Goal: Task Accomplishment & Management: Check status

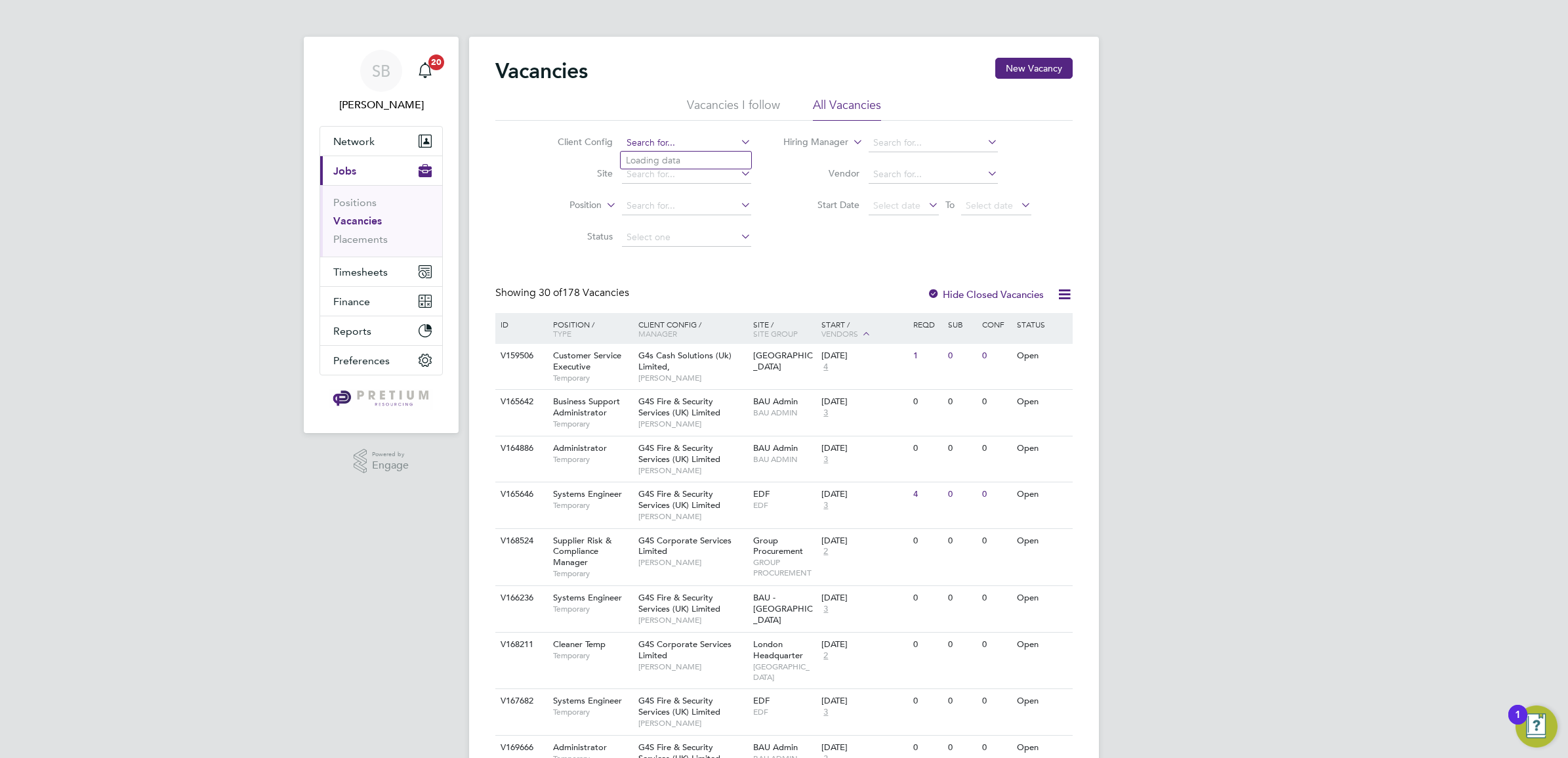
click at [654, 145] on input at bounding box center [686, 143] width 129 height 18
click at [679, 152] on li "(COMPLETED) 0005011 - Project Fox" at bounding box center [788, 160] width 334 height 18
type input "(COMPLETED) 0005011 - Project Fox"
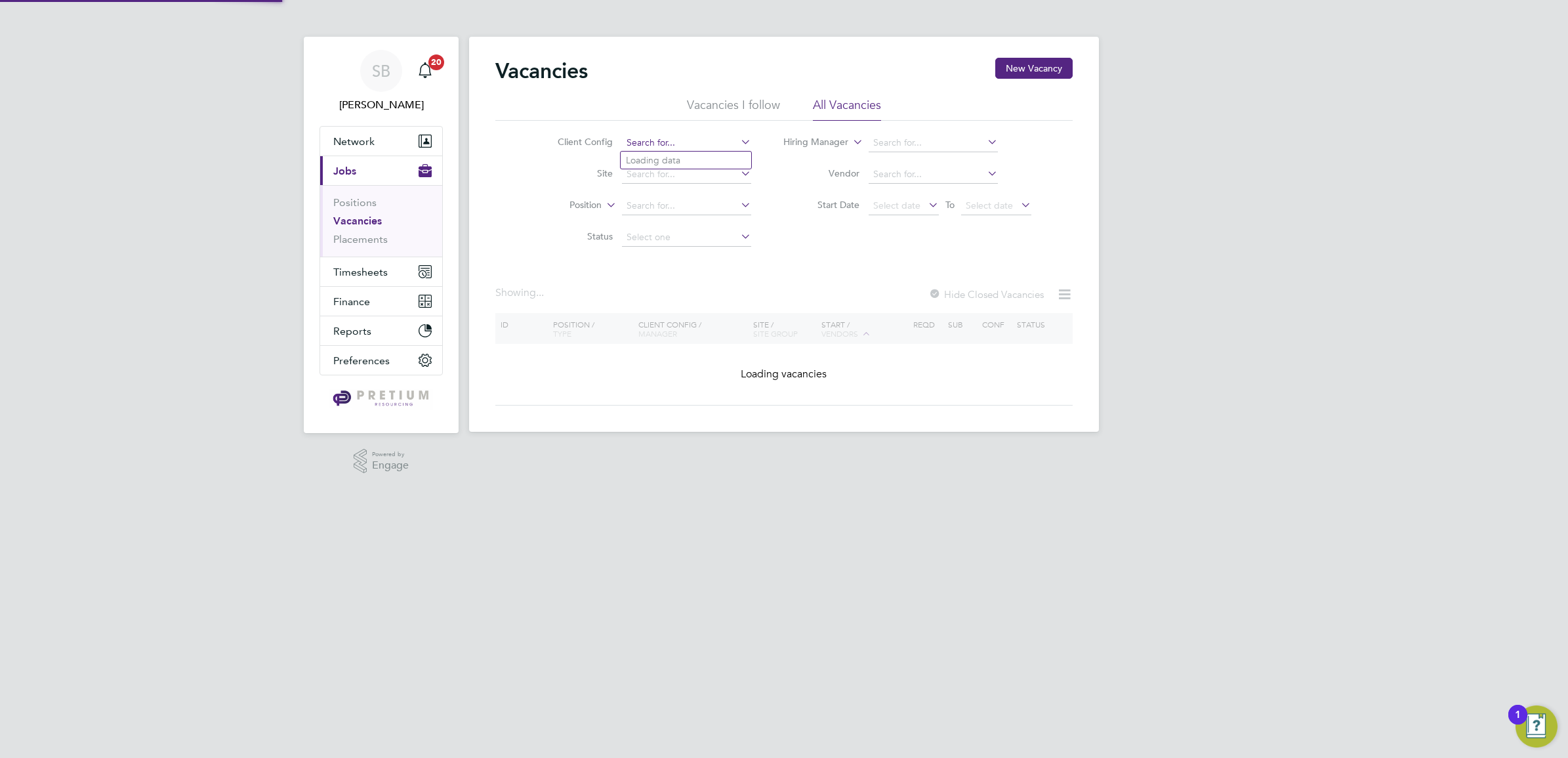
click at [637, 136] on input at bounding box center [686, 143] width 129 height 18
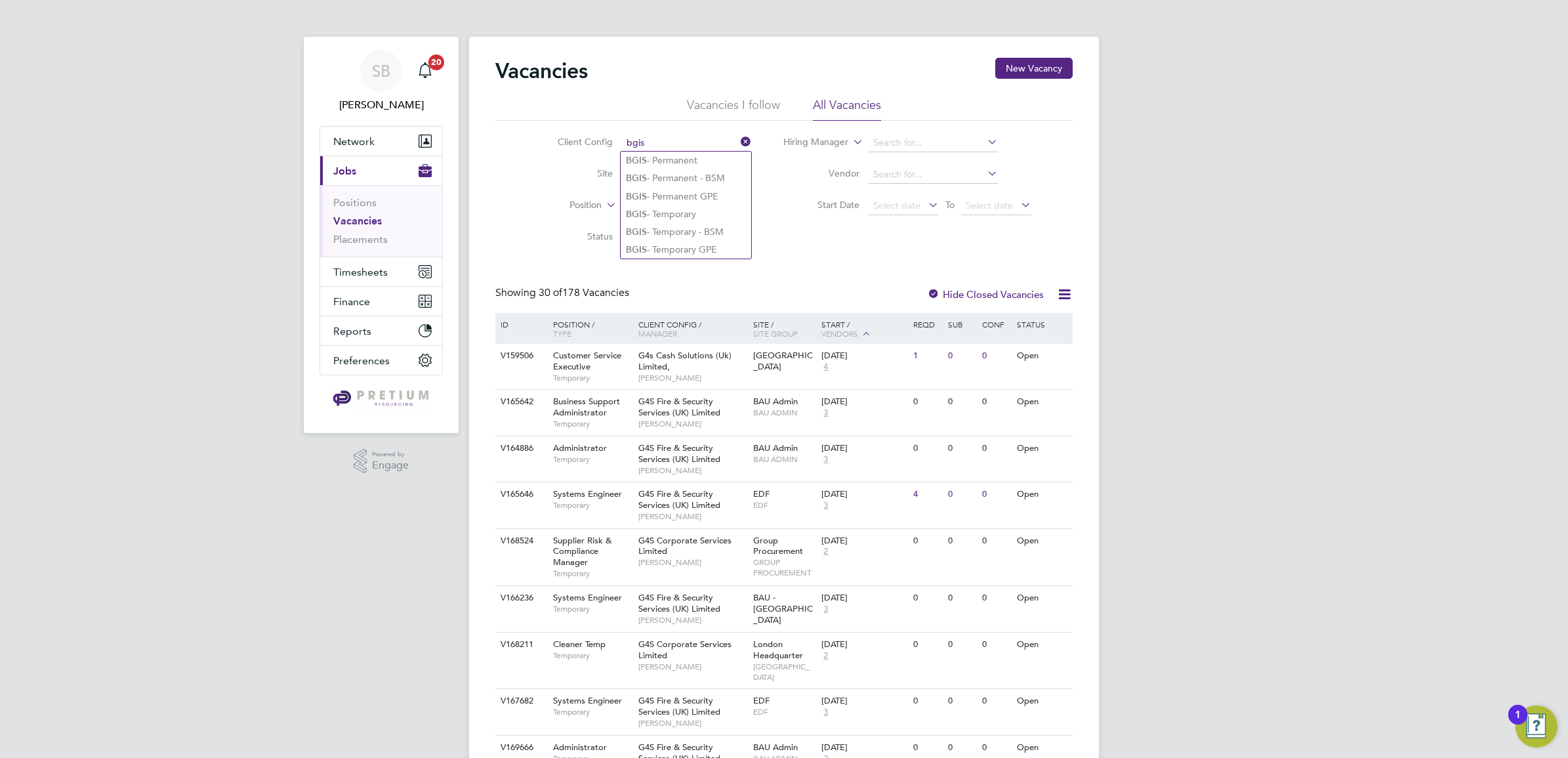
click at [665, 161] on li "BGIS - Permanent" at bounding box center [686, 160] width 130 height 18
type input "BGIS - Permanent"
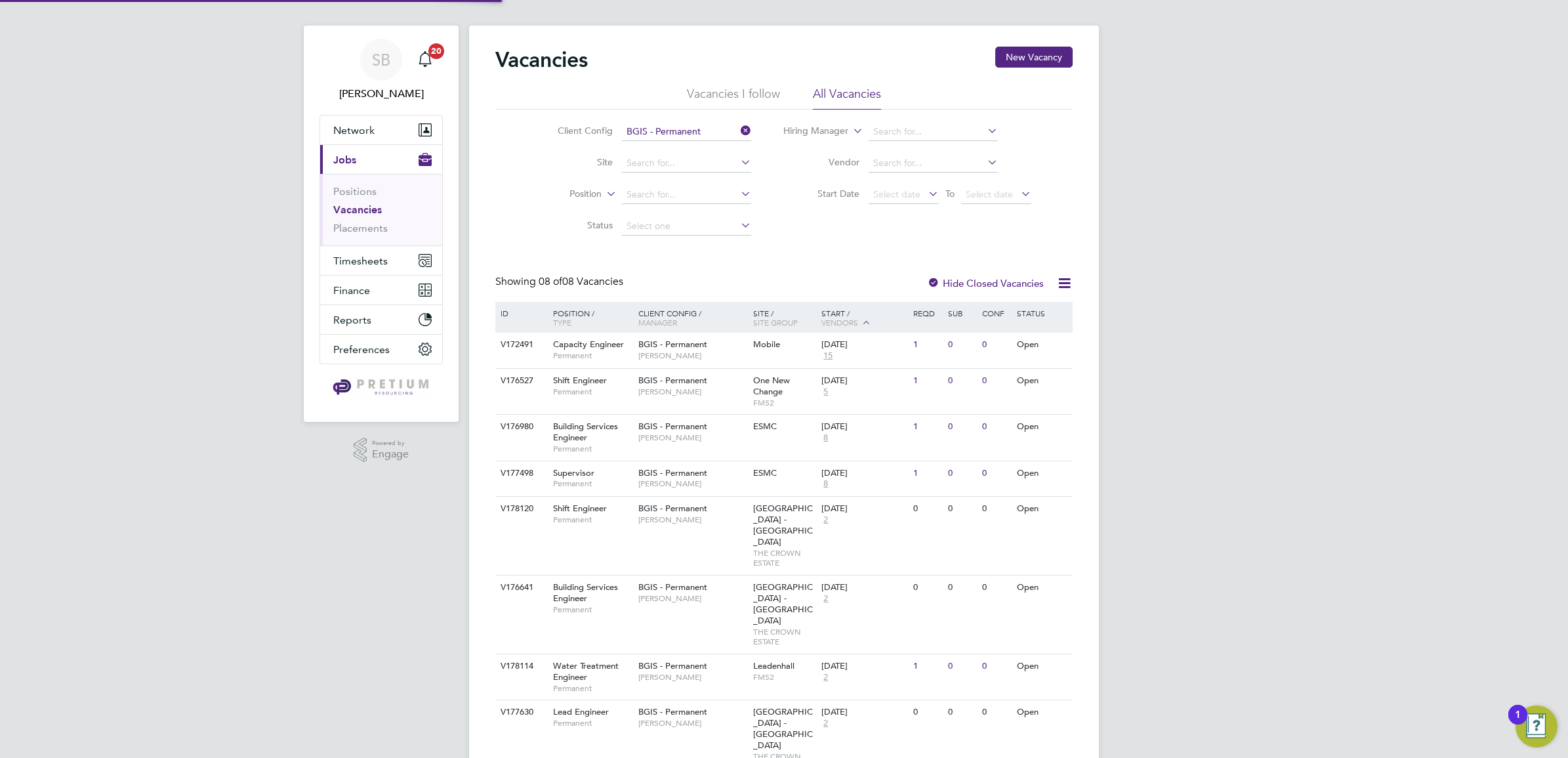
scroll to position [14, 0]
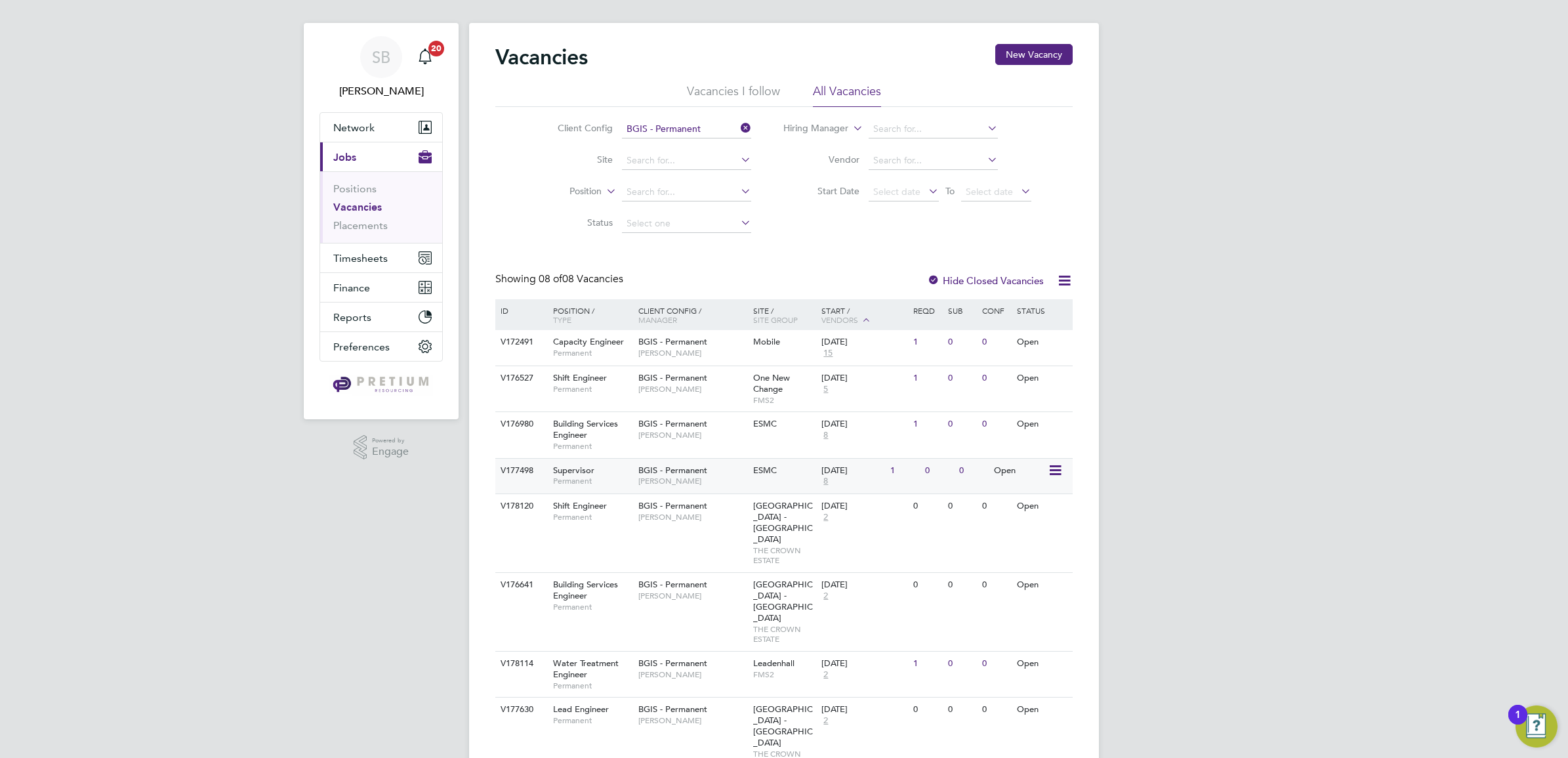
click at [771, 486] on div "V177498 Supervisor Permanent BGIS - Permanent Matthew Kimber ESMC 29 Jul 2025 8…" at bounding box center [784, 476] width 577 height 36
drag, startPoint x: 420, startPoint y: 121, endPoint x: 394, endPoint y: 148, distance: 37.5
click at [420, 121] on icon "Main navigation" at bounding box center [424, 127] width 13 height 13
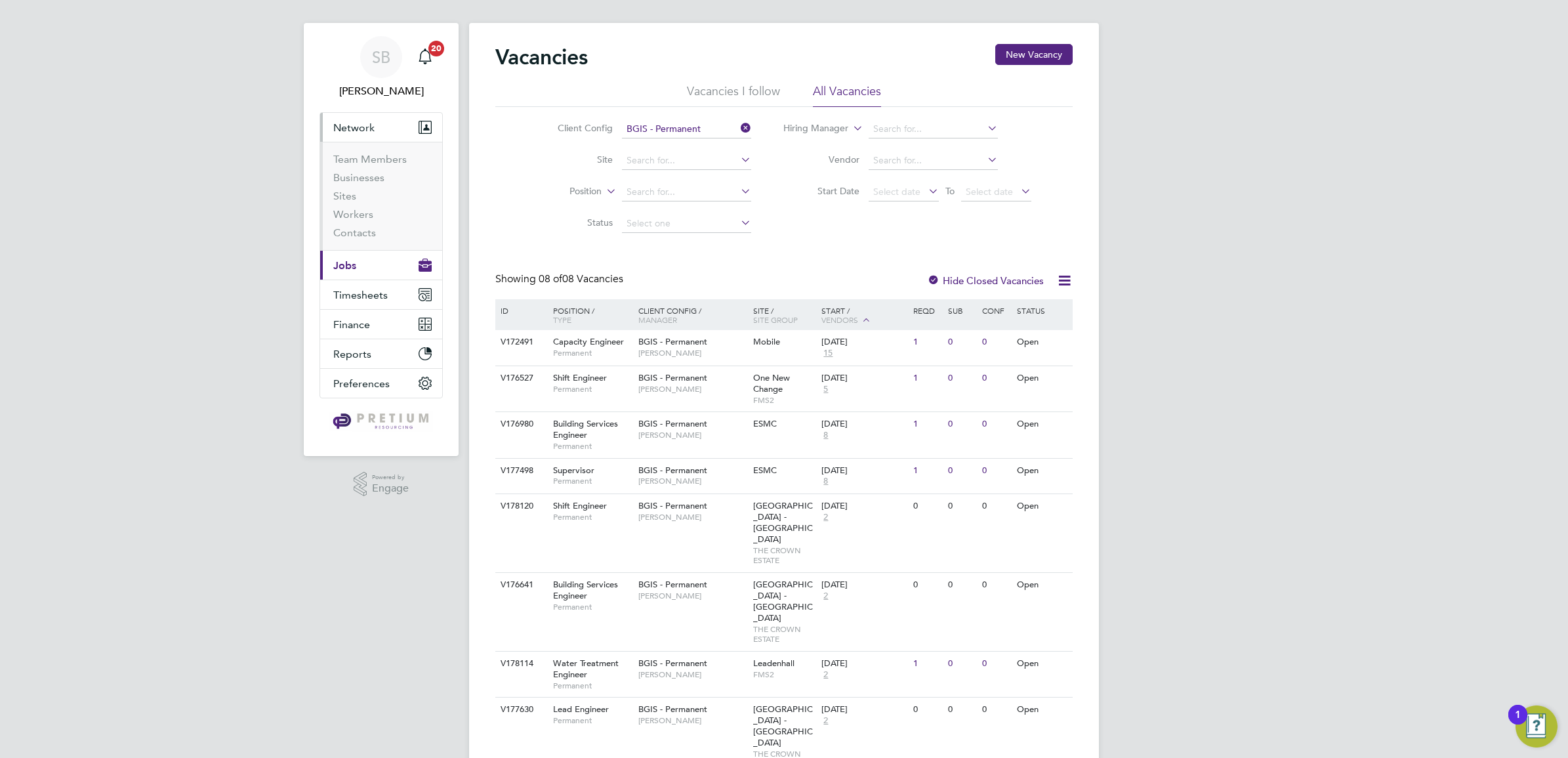
click at [359, 184] on li "Businesses" at bounding box center [382, 180] width 98 height 18
drag, startPoint x: 345, startPoint y: 169, endPoint x: 366, endPoint y: 169, distance: 21.0
click at [345, 169] on li "Team Members" at bounding box center [382, 162] width 98 height 18
click at [375, 171] on link "Businesses" at bounding box center [358, 177] width 51 height 12
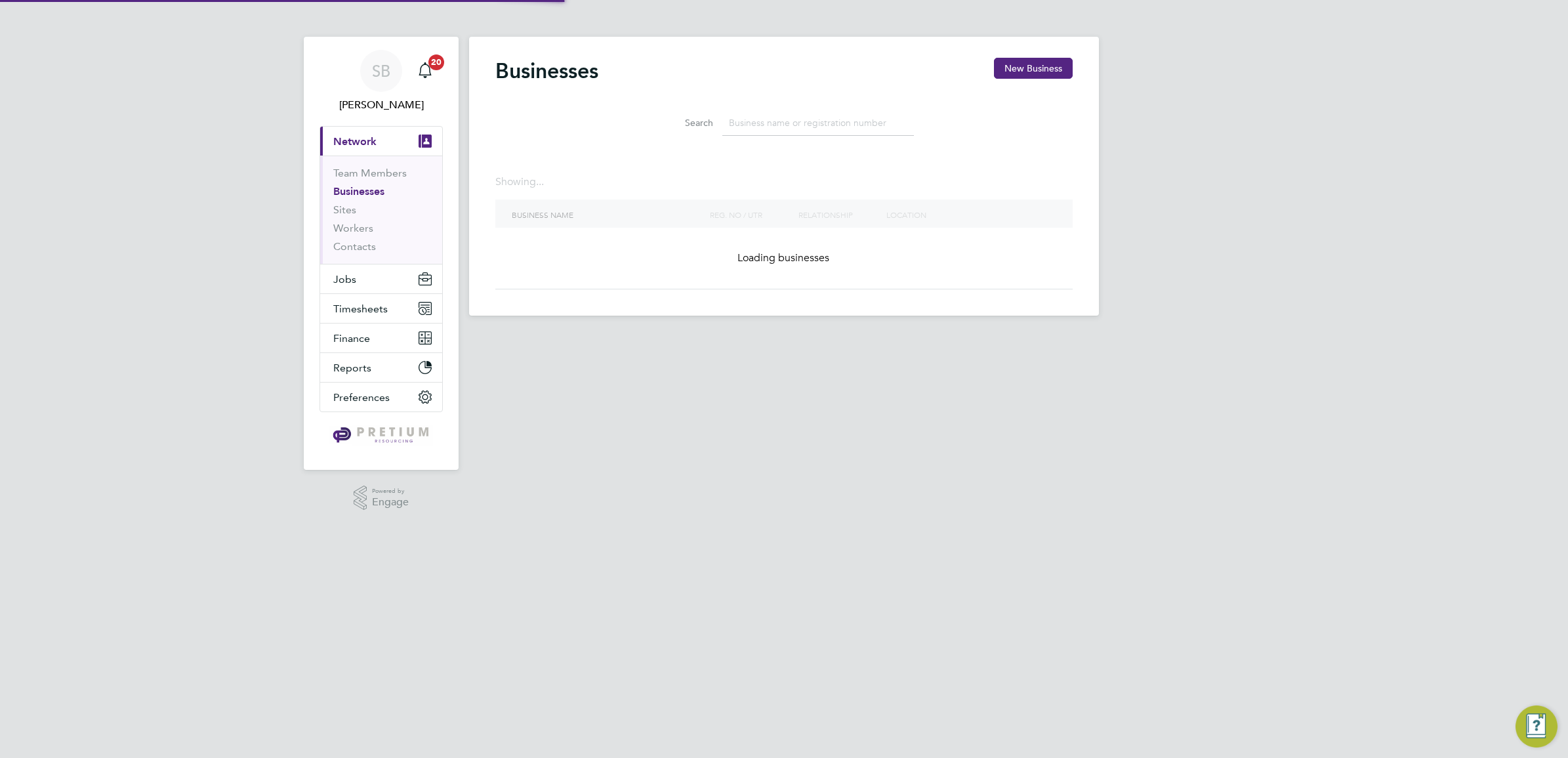
click at [697, 106] on li "Search" at bounding box center [784, 123] width 293 height 39
click at [771, 127] on input at bounding box center [818, 123] width 192 height 25
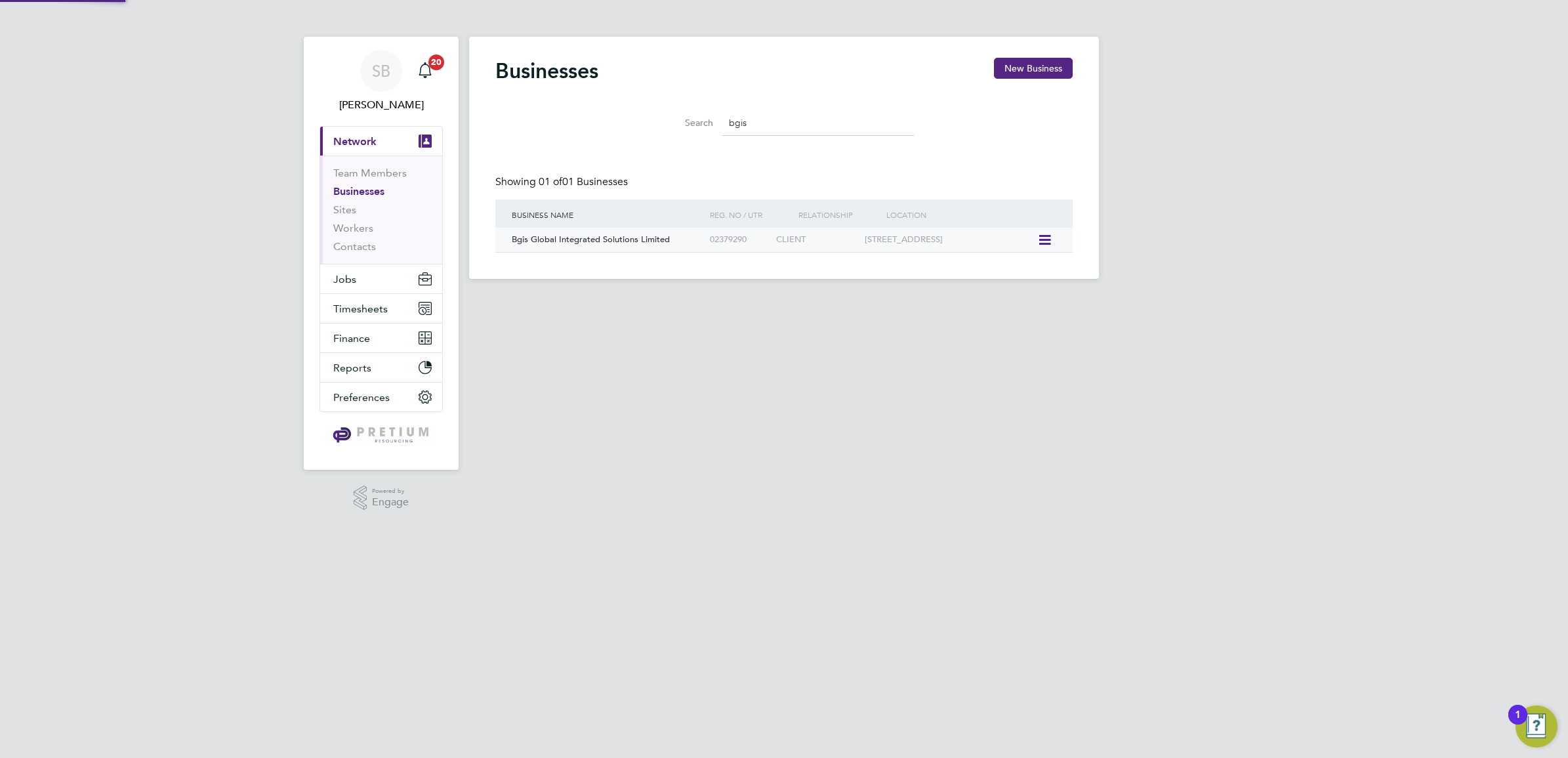
type input "bgis"
click at [650, 233] on div "Bgis Global Integrated Solutions Limited" at bounding box center [607, 240] width 198 height 25
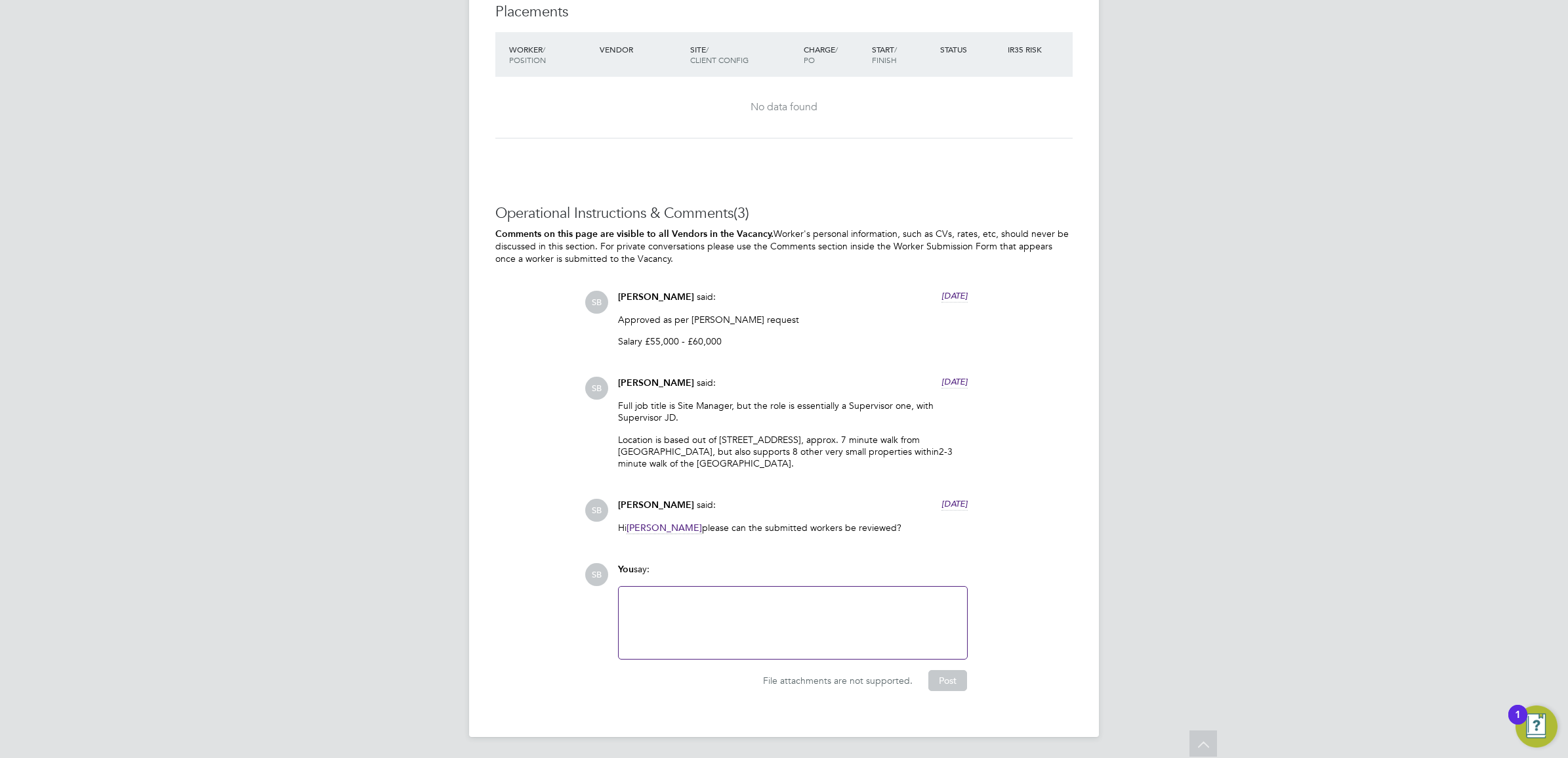
click at [715, 588] on div at bounding box center [793, 623] width 349 height 72
click at [715, 605] on div at bounding box center [792, 622] width 332 height 57
click at [798, 595] on div "Hi All, this has been filled pending offer confirmation." at bounding box center [792, 622] width 332 height 57
click at [815, 586] on div "Hi All, this has been filled pending offer acceptance. Attachments are not supp…" at bounding box center [793, 623] width 349 height 74
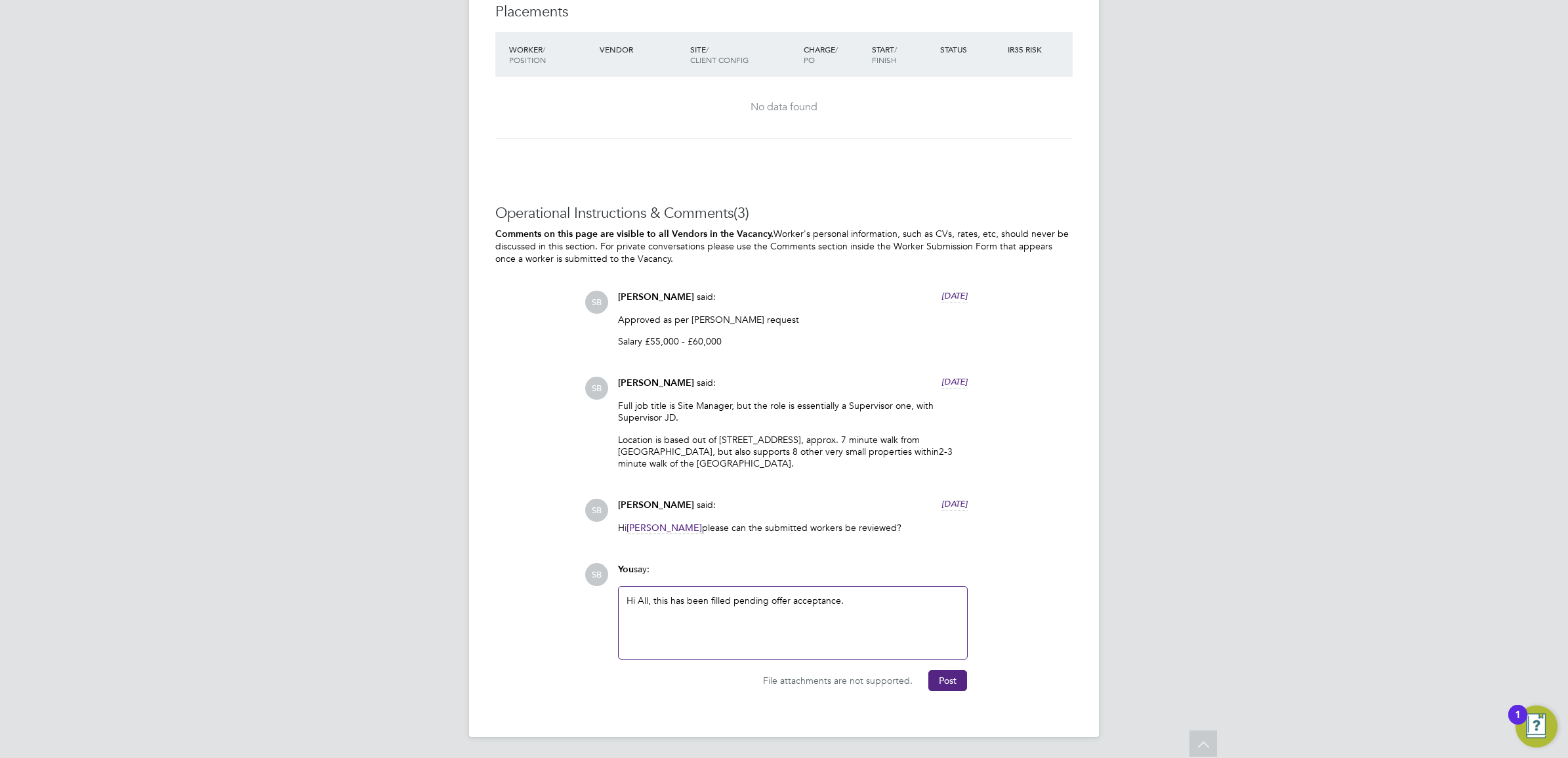
click at [865, 607] on div "Hi All, this has been filled pending offer acceptance." at bounding box center [792, 622] width 332 height 57
click at [904, 607] on div "Hi All, this has been filled pending offer acceptance." at bounding box center [792, 622] width 332 height 57
click at [939, 688] on button "Post" at bounding box center [948, 680] width 39 height 21
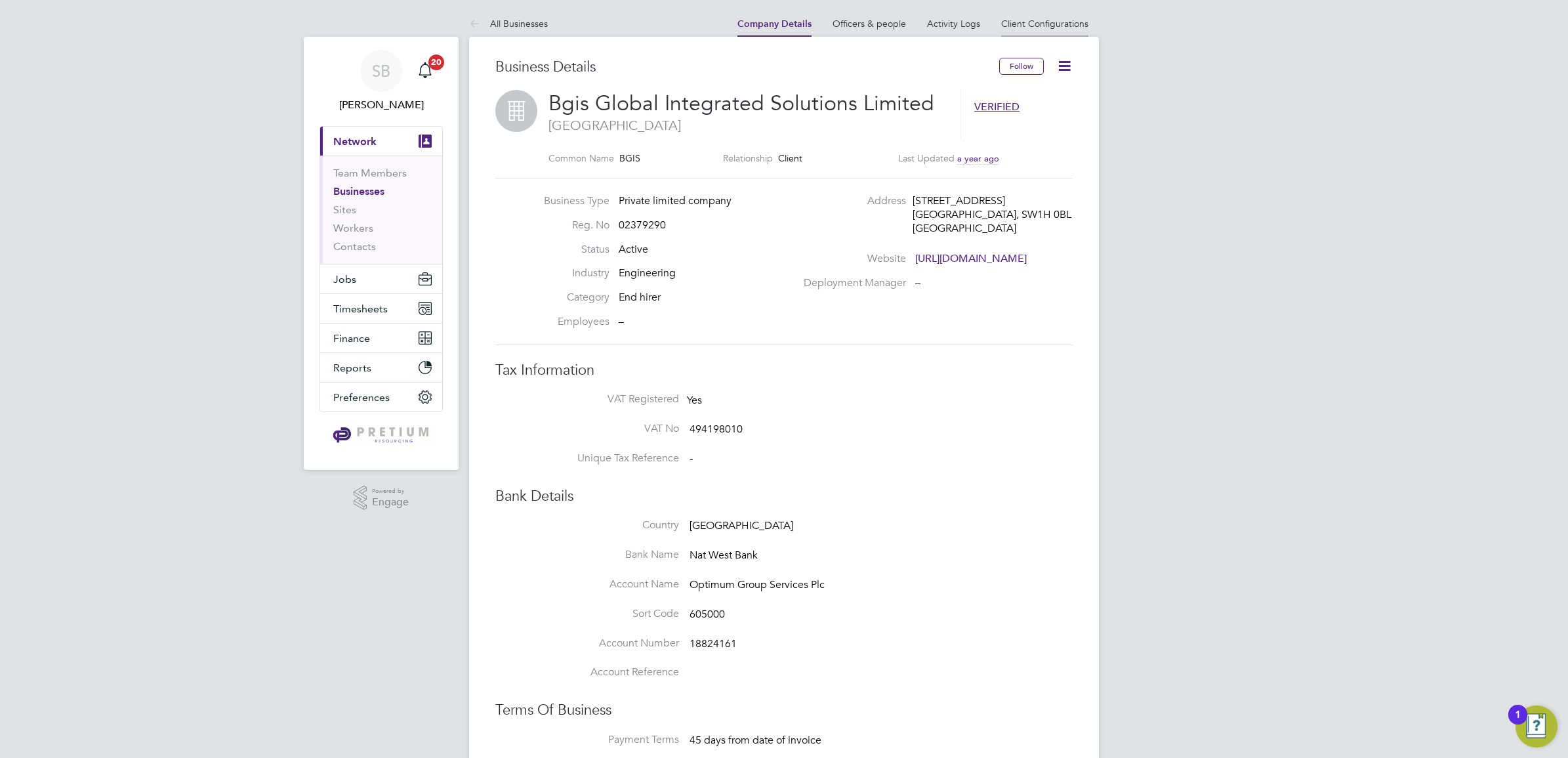
click at [1076, 27] on link "Client Configurations" at bounding box center [1045, 23] width 87 height 12
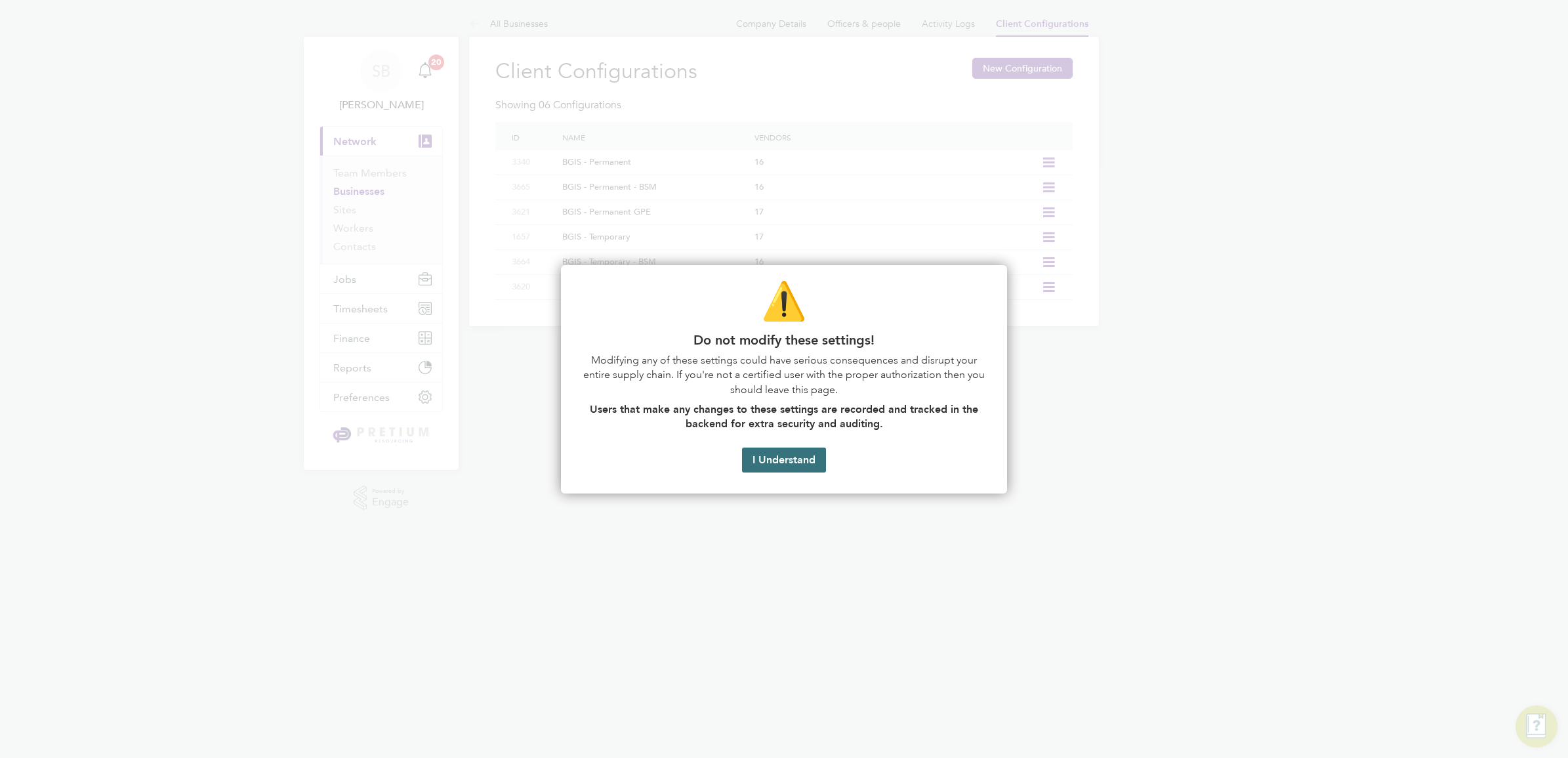
click at [798, 458] on button "I Understand" at bounding box center [783, 460] width 84 height 25
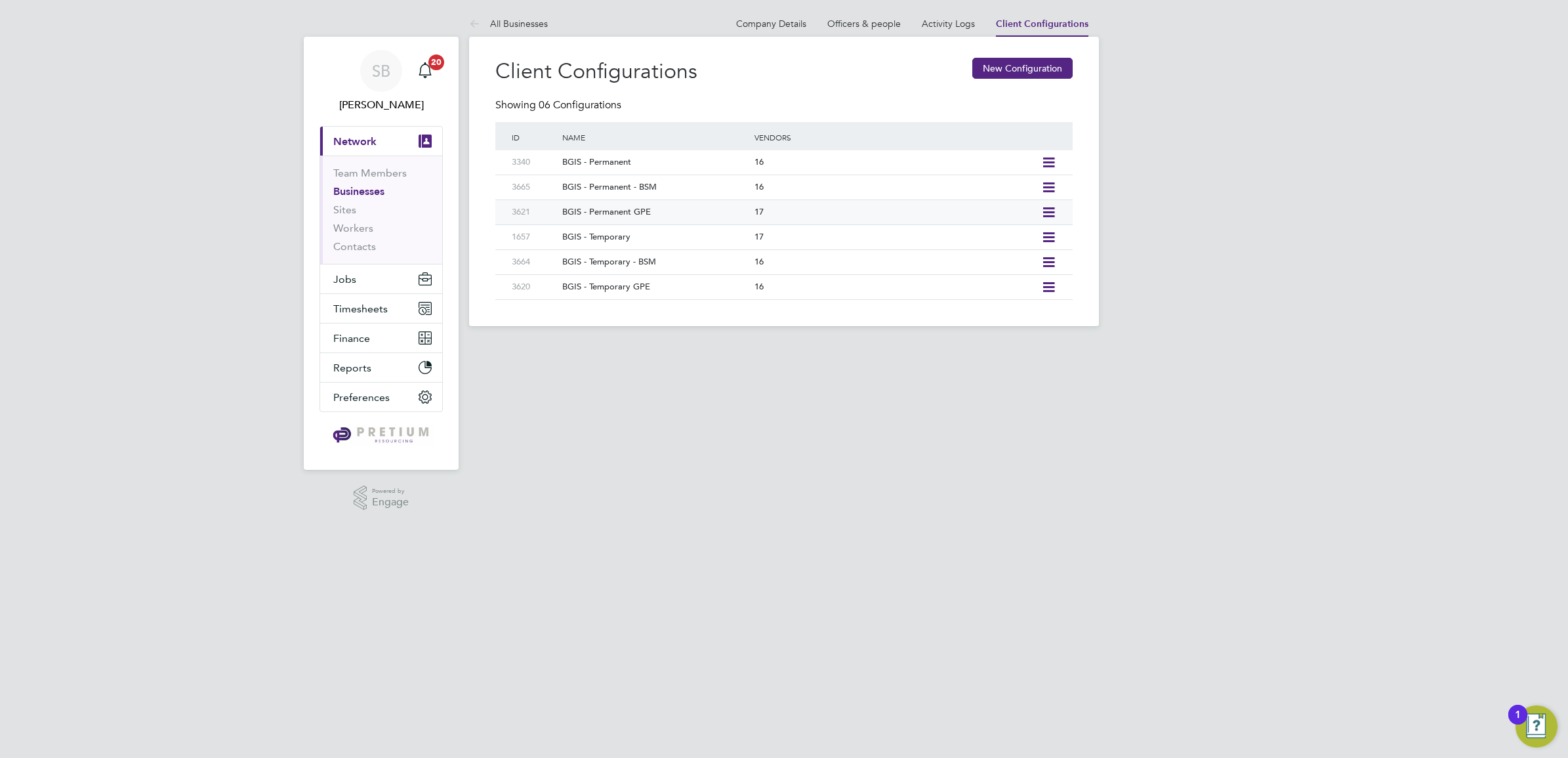
click at [800, 213] on div "17" at bounding box center [895, 212] width 287 height 25
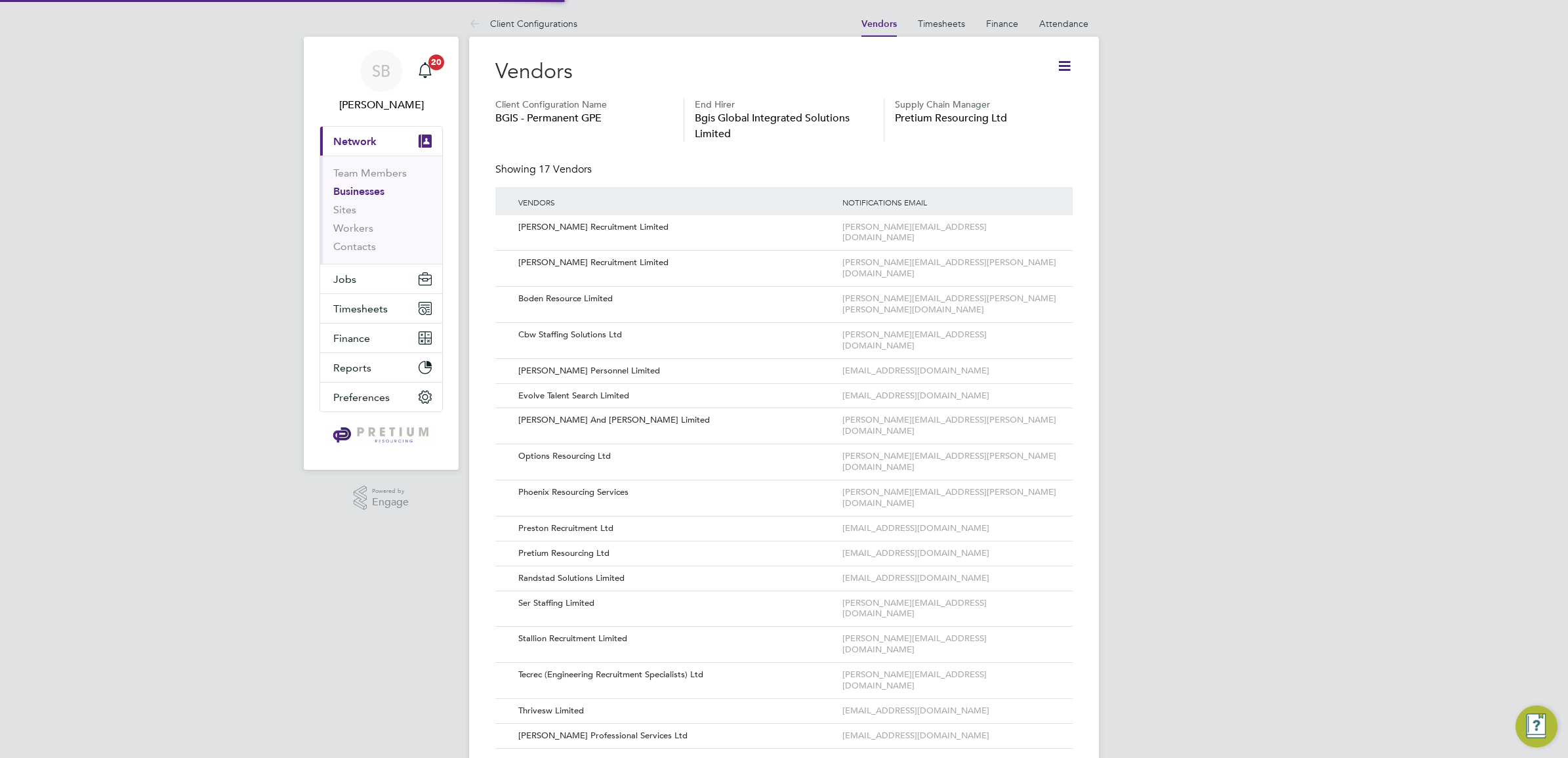
click at [1288, 194] on div "SB Sasha Baird Notifications 20 Applications: Current page: Network Team Member…" at bounding box center [784, 405] width 1568 height 809
click at [353, 303] on span "Timesheets" at bounding box center [360, 308] width 55 height 12
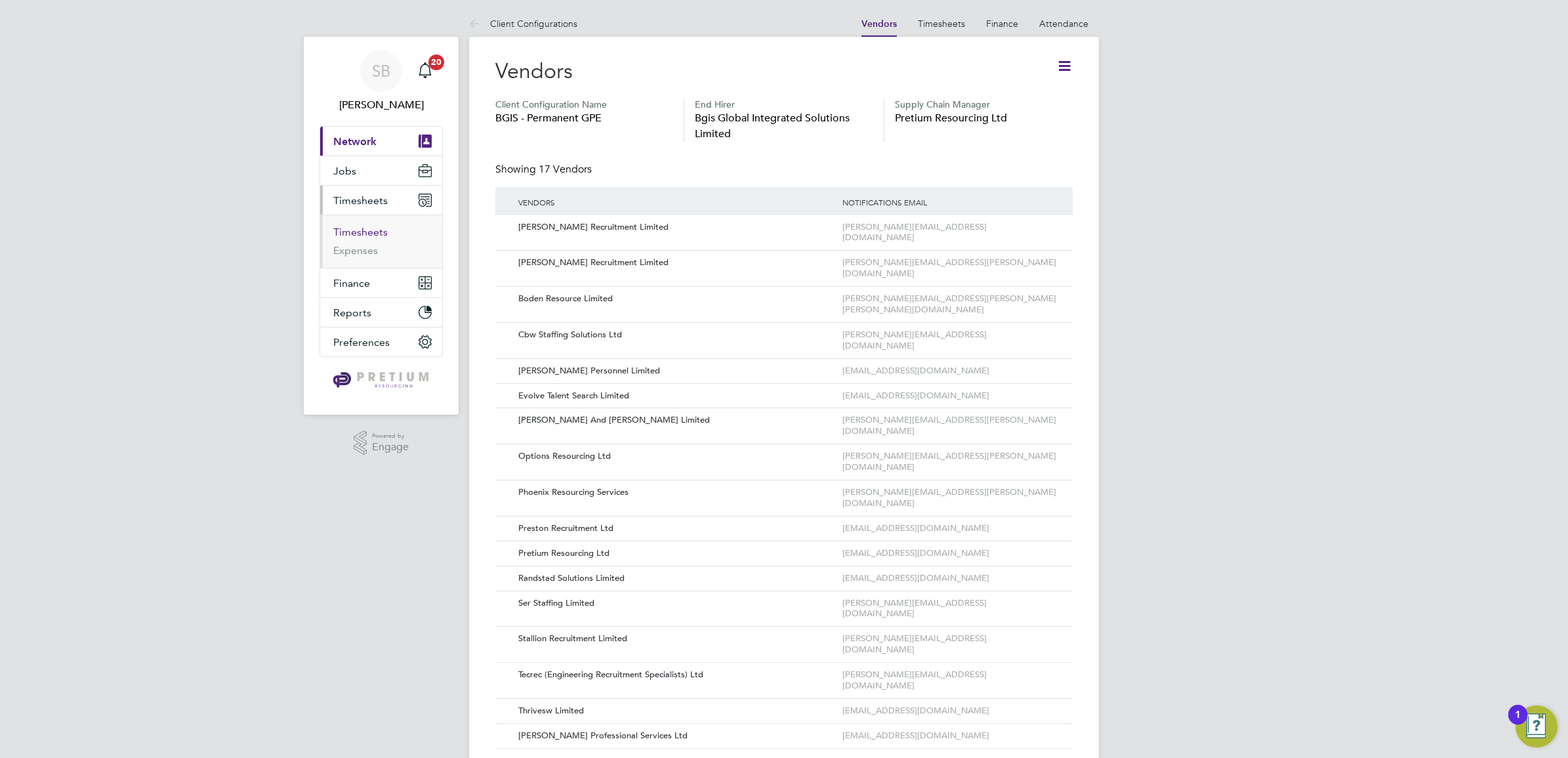
click at [353, 236] on link "Timesheets" at bounding box center [360, 232] width 55 height 12
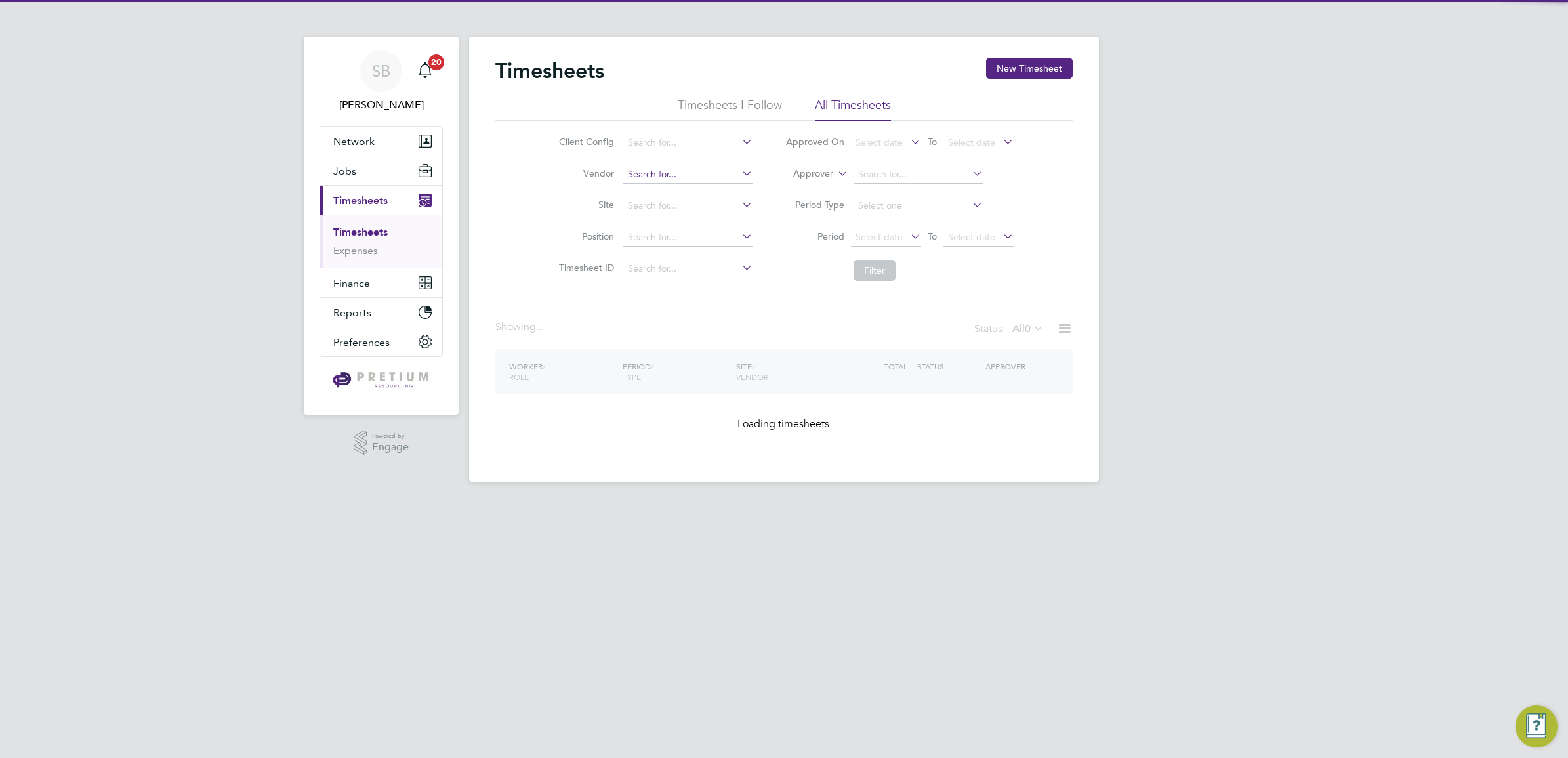
click at [646, 172] on input at bounding box center [687, 174] width 129 height 18
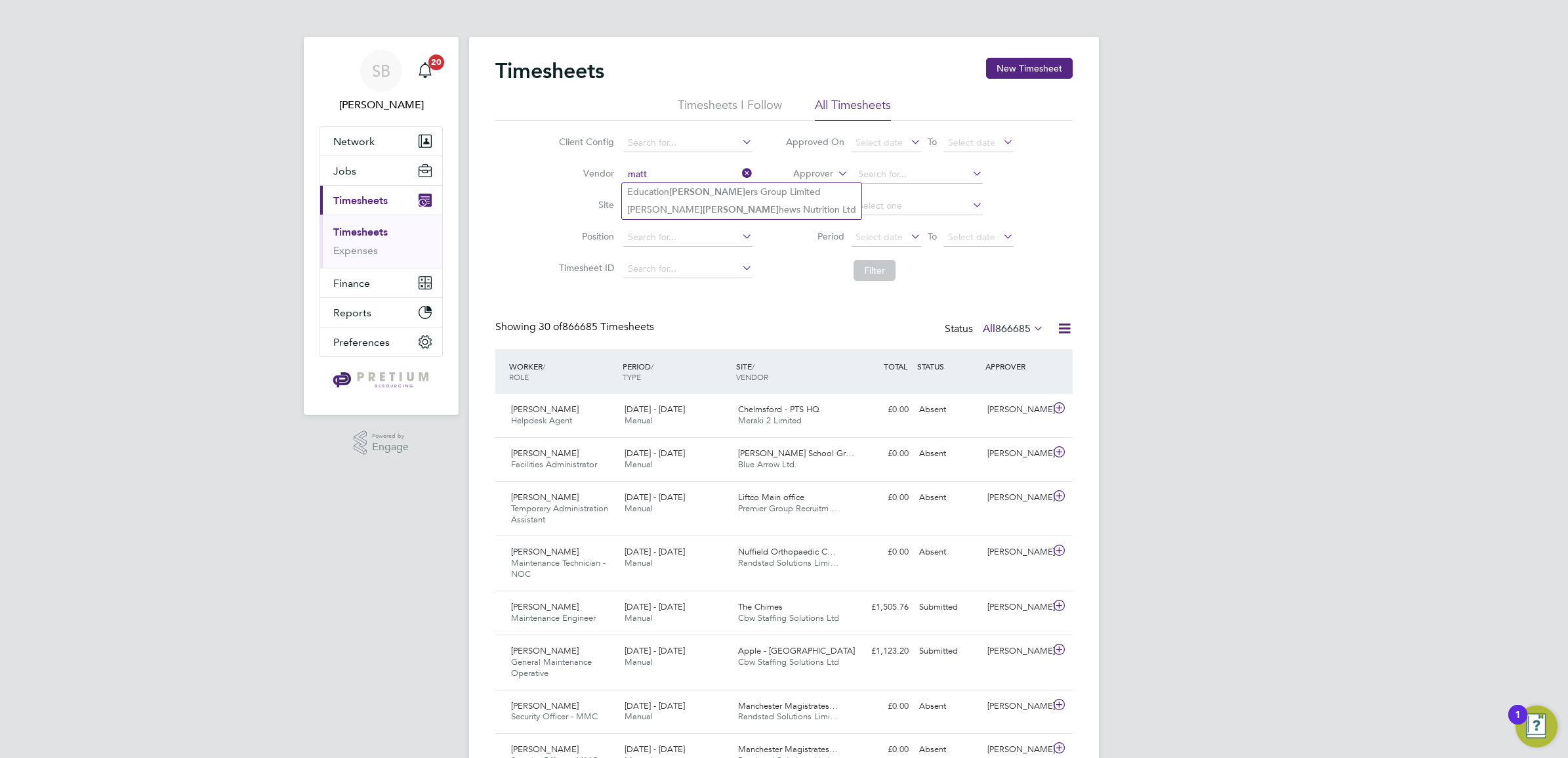
click at [667, 172] on input "matt" at bounding box center [687, 174] width 129 height 18
type input "m"
click at [703, 195] on b "Young" at bounding box center [716, 192] width 27 height 11
type input "Alex Young Recruitment Limited"
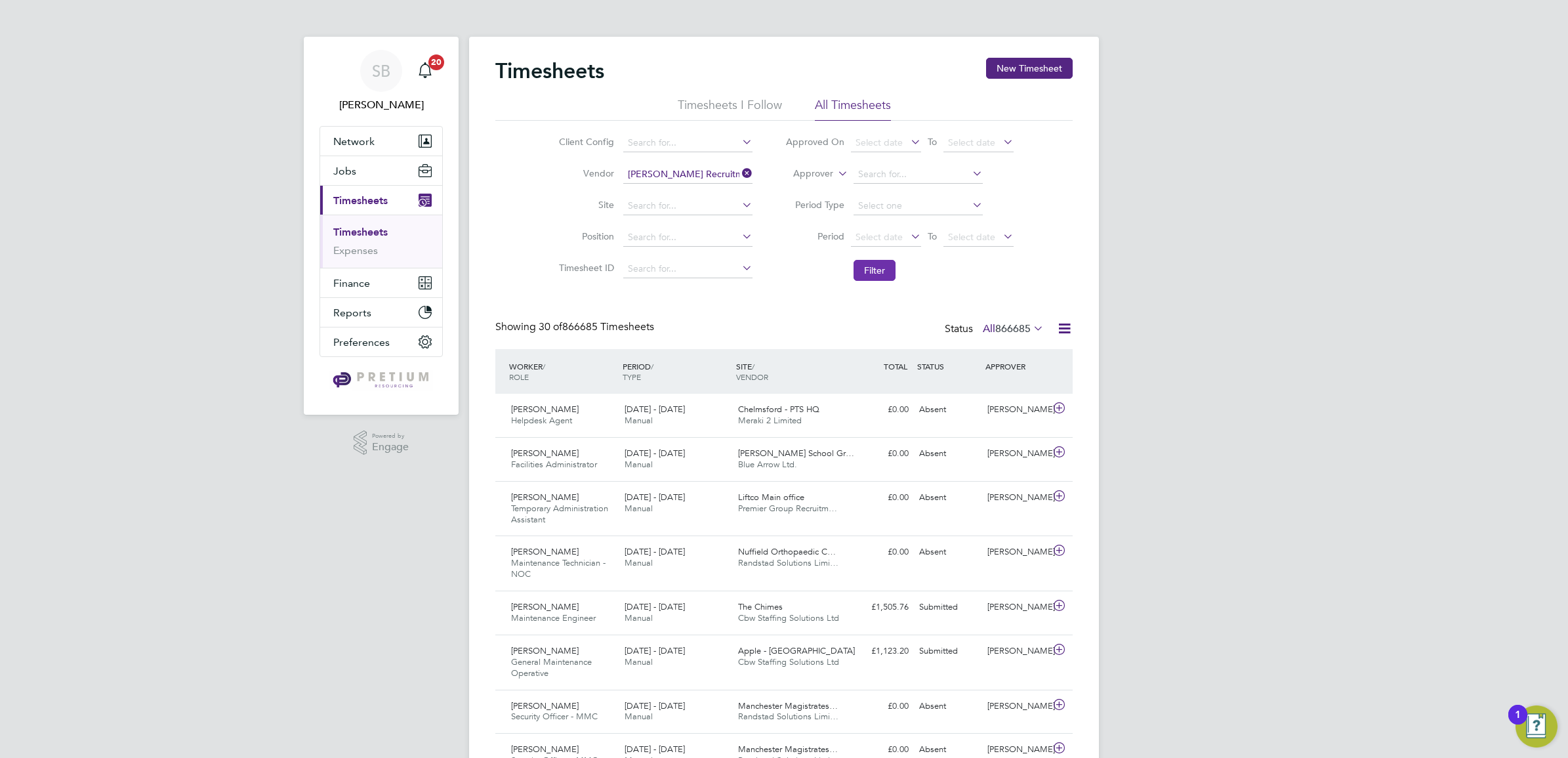
click at [861, 264] on button "Filter" at bounding box center [875, 270] width 42 height 21
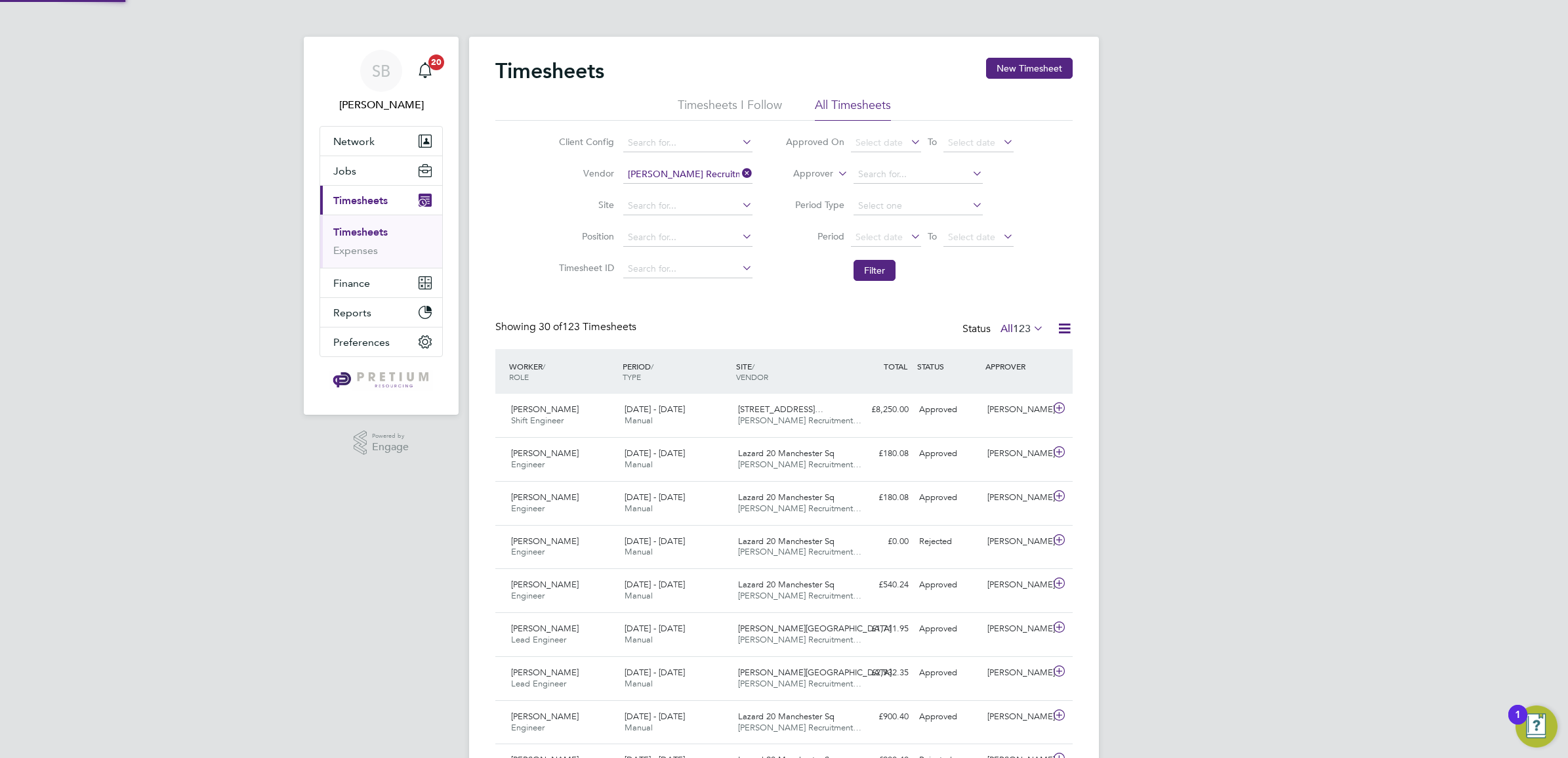
click at [1004, 328] on label "All 123" at bounding box center [1021, 328] width 43 height 13
drag, startPoint x: 1009, startPoint y: 392, endPoint x: 862, endPoint y: 414, distance: 148.6
click at [1008, 392] on li "Submitted" at bounding box center [1012, 389] width 60 height 18
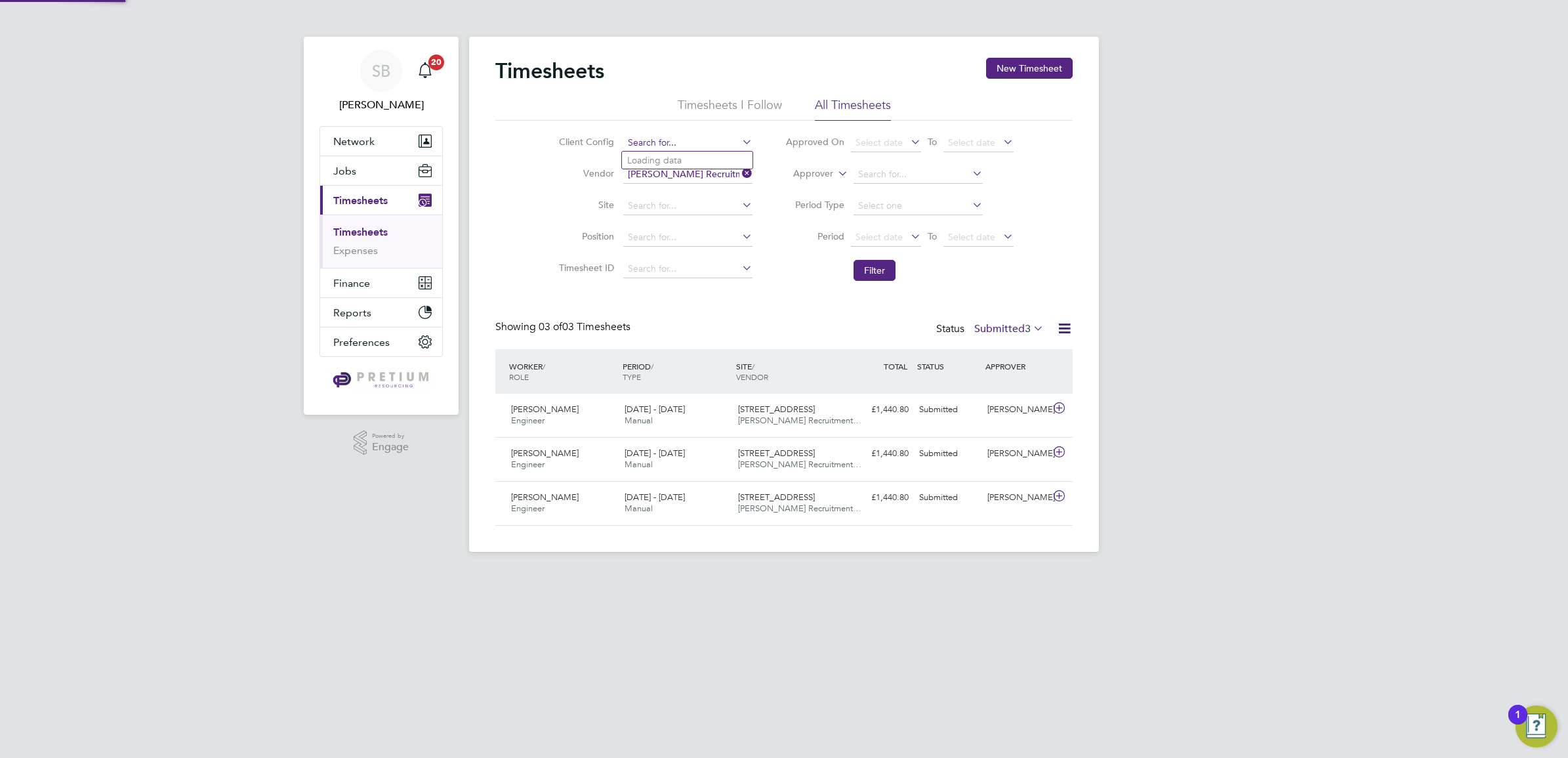
click at [665, 134] on input at bounding box center [687, 143] width 129 height 18
click at [657, 158] on li "BGIS - Permanent" at bounding box center [687, 160] width 130 height 18
type input "BGIS - Permanent"
click at [871, 274] on button "Filter" at bounding box center [875, 270] width 42 height 21
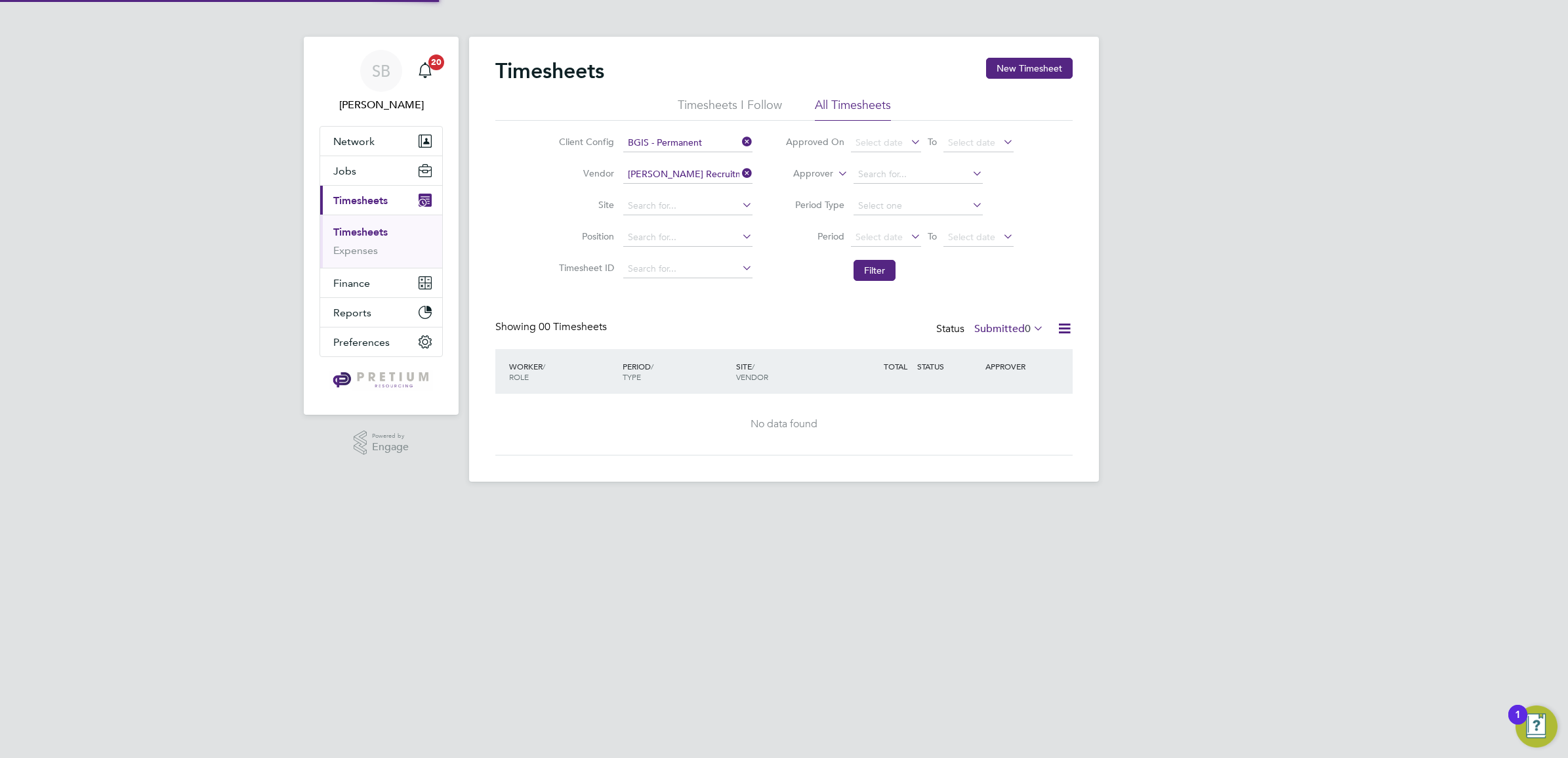
click at [993, 323] on label "Submitted 0" at bounding box center [1009, 328] width 70 height 13
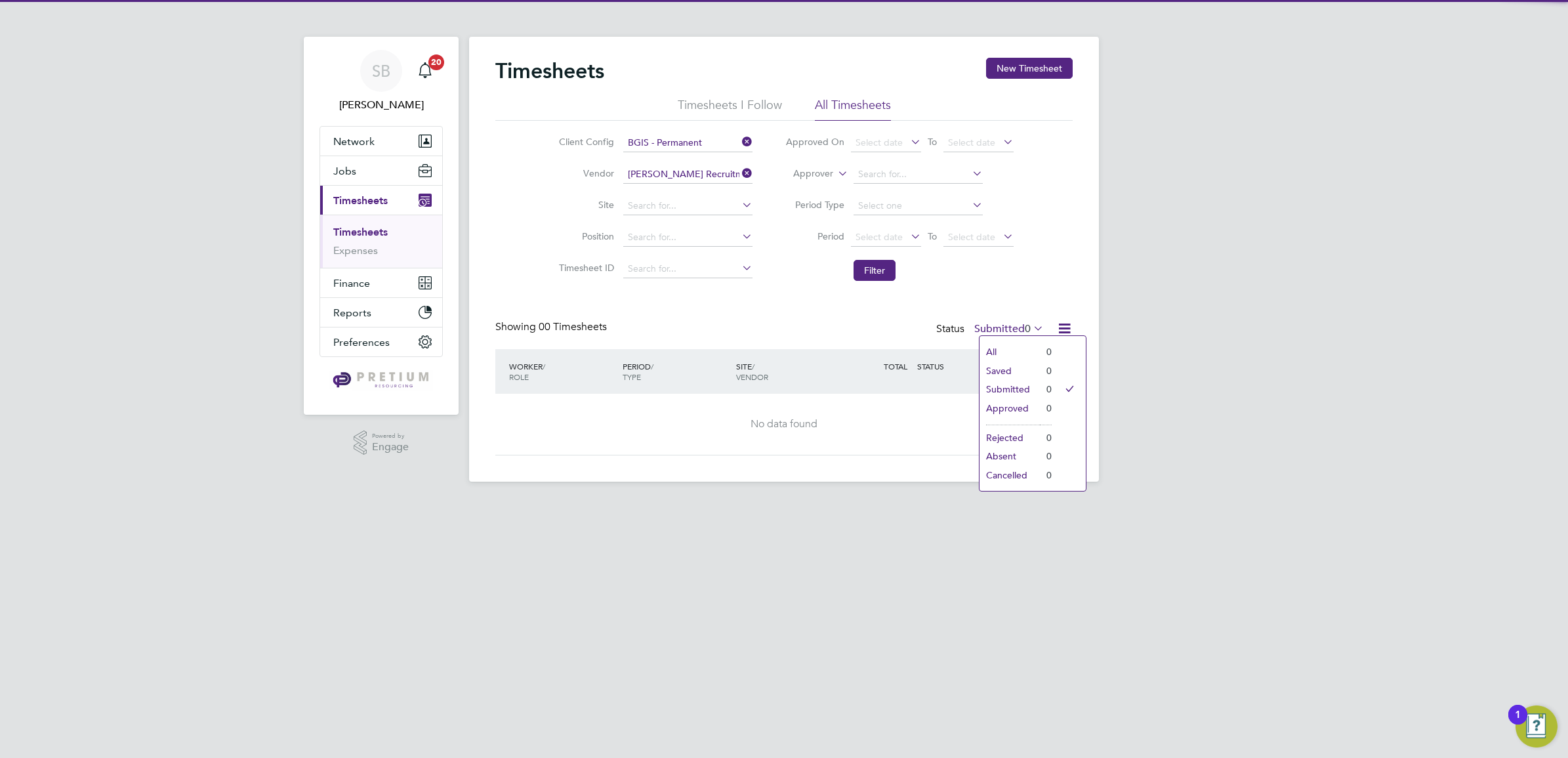
click at [986, 354] on li "All" at bounding box center [1010, 351] width 60 height 18
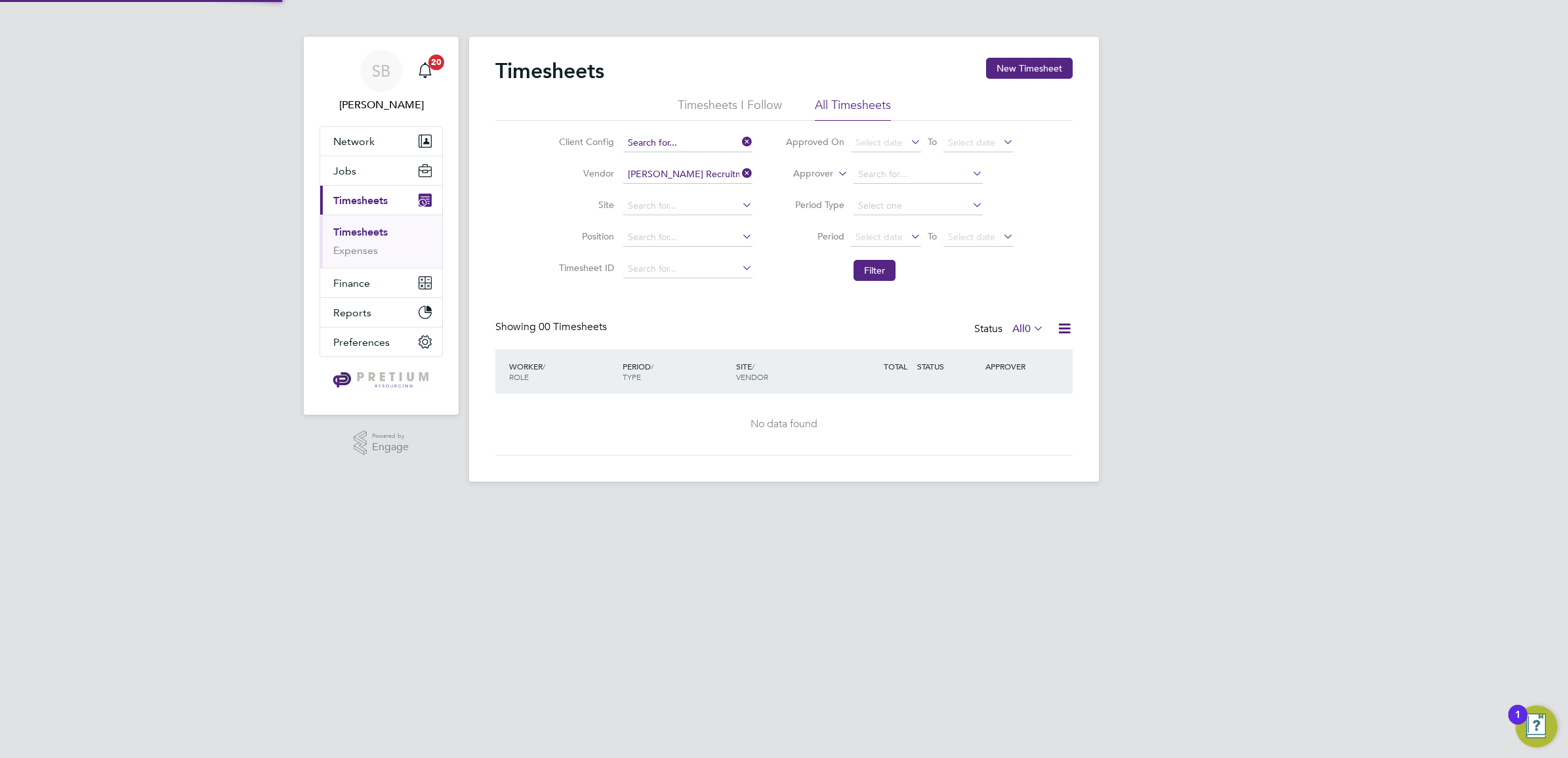
click at [691, 147] on input at bounding box center [687, 143] width 129 height 18
click at [702, 238] on li "BGIS - Perm anent GPE" at bounding box center [687, 232] width 130 height 18
type input "BGIS - Permanent GPE"
click at [866, 269] on button "Filter" at bounding box center [875, 270] width 42 height 21
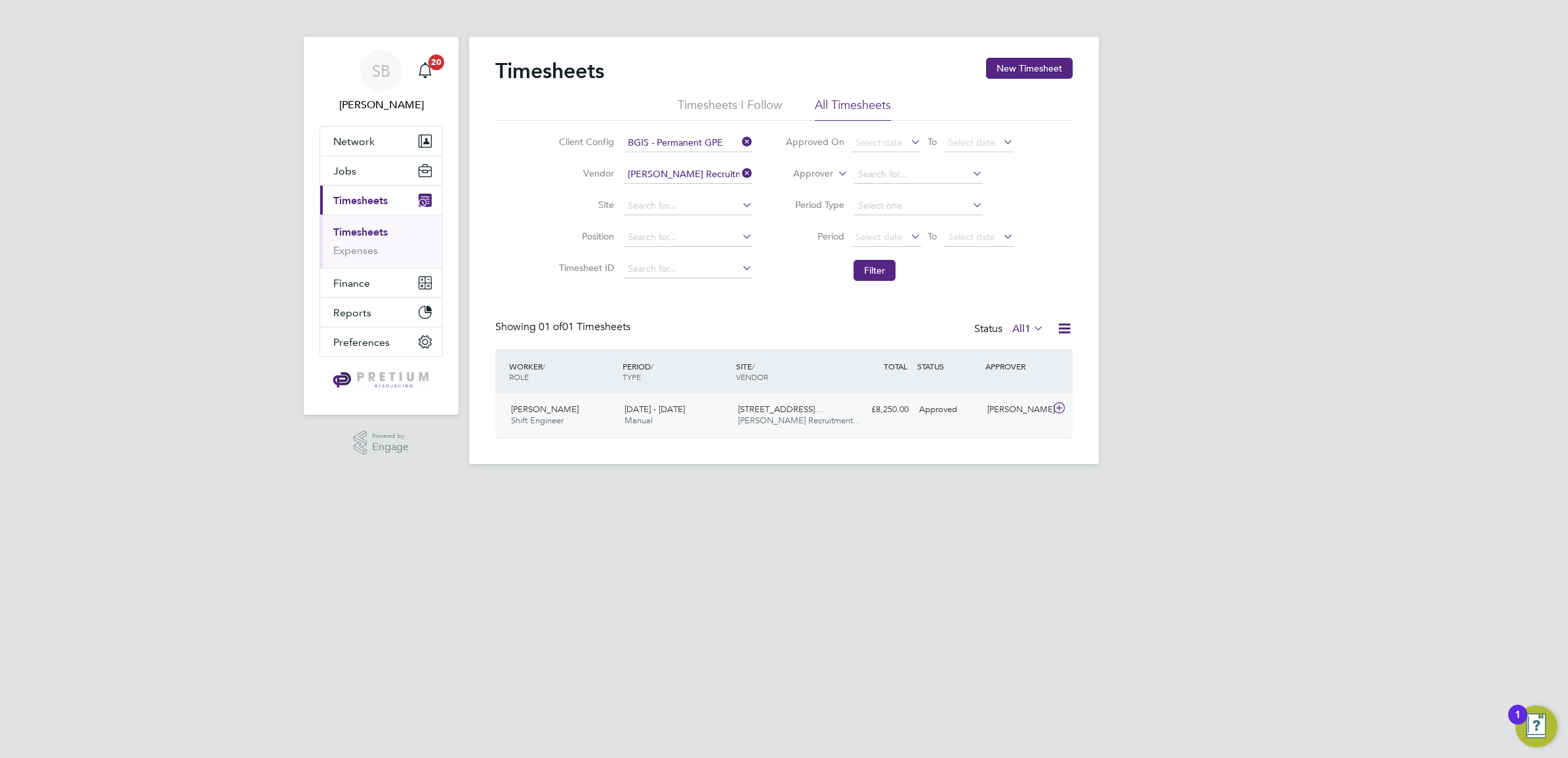
click at [776, 413] on span "200/214 Grays Inn Road…" at bounding box center [781, 409] width 85 height 11
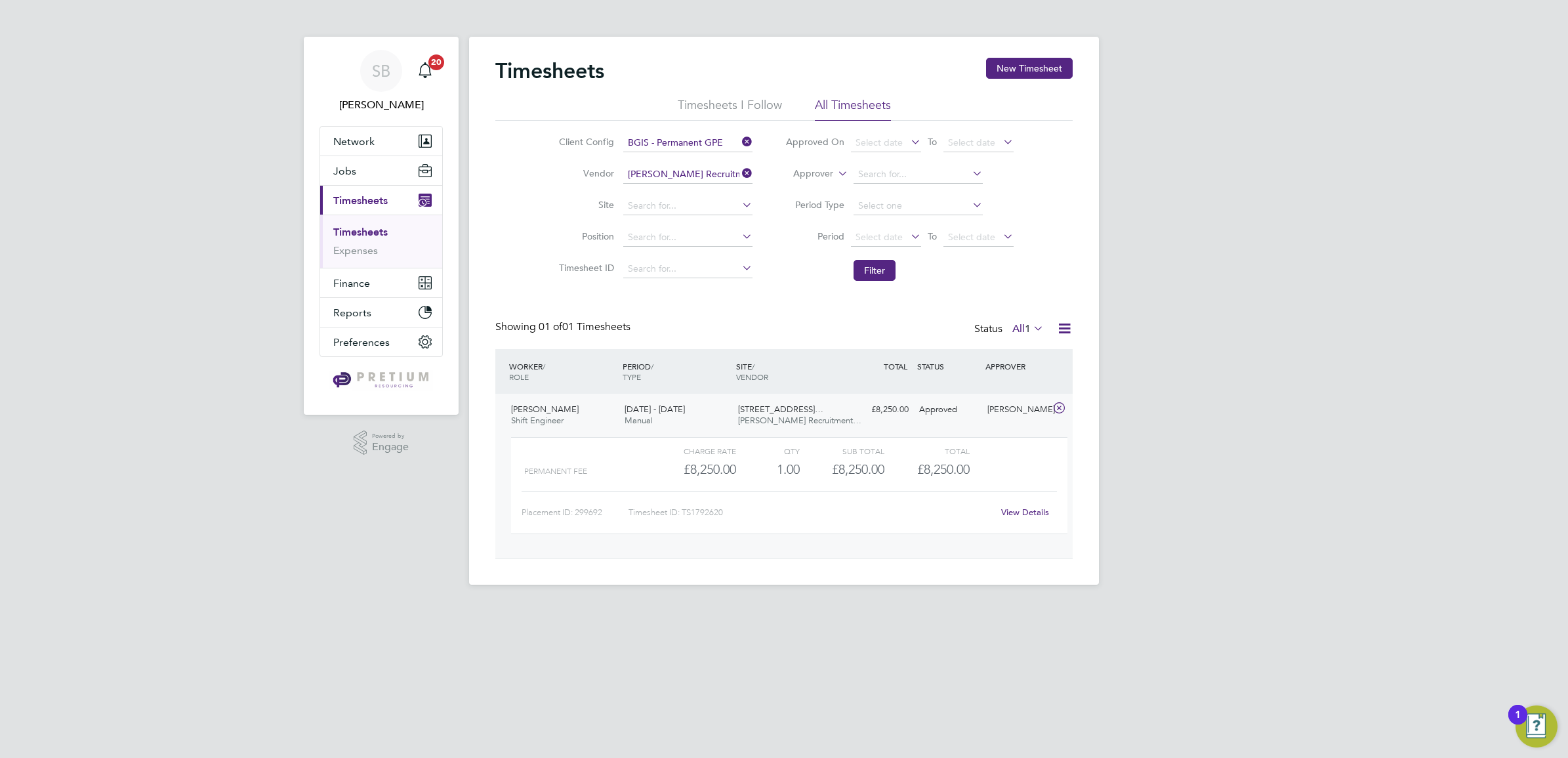
click at [1028, 512] on link "View Details" at bounding box center [1025, 512] width 48 height 11
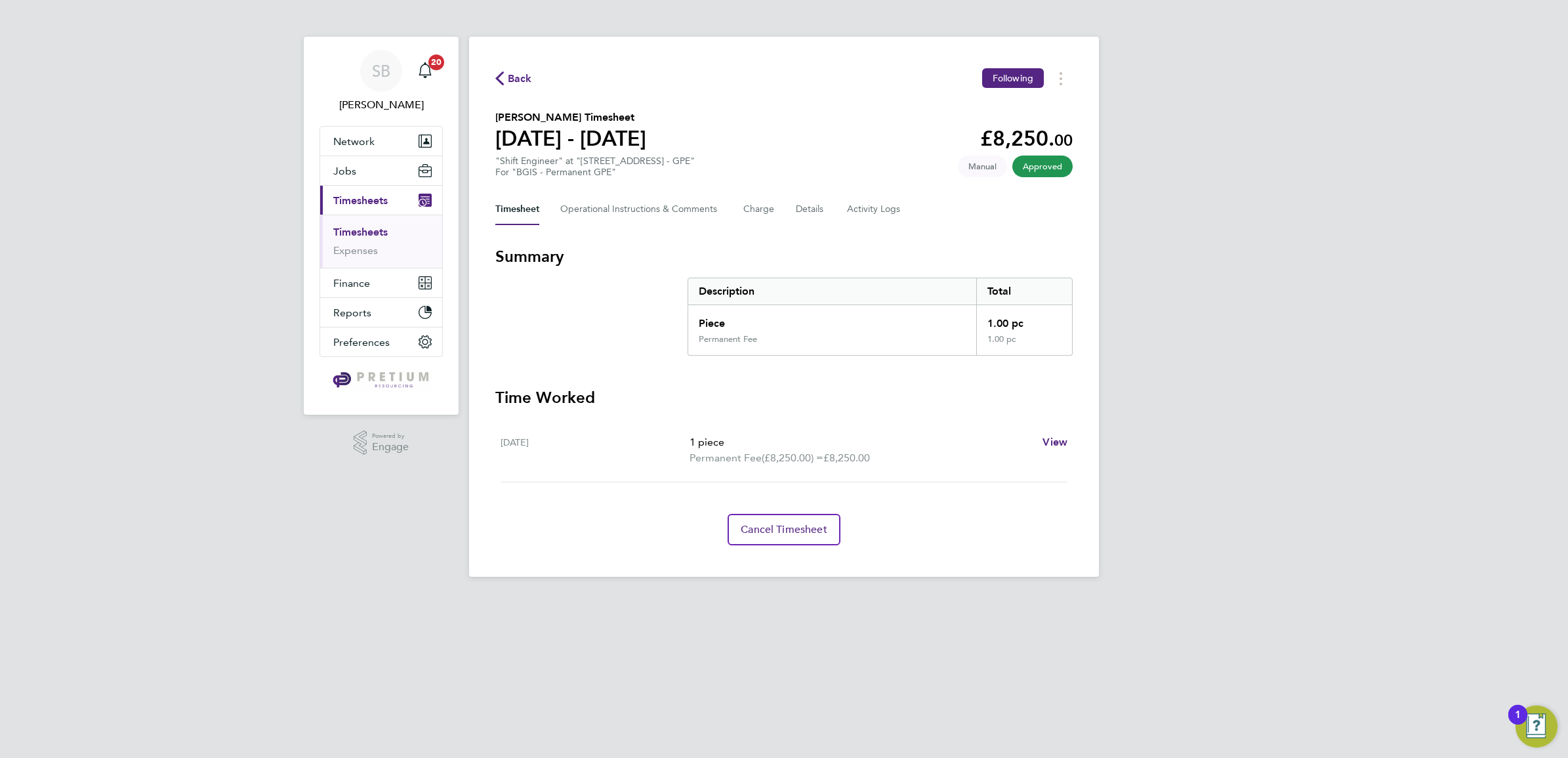
click at [794, 208] on div "Timesheet Operational Instructions & Comments Charge Details Activity Logs" at bounding box center [784, 209] width 577 height 31
click at [824, 214] on button "Details" at bounding box center [811, 209] width 30 height 31
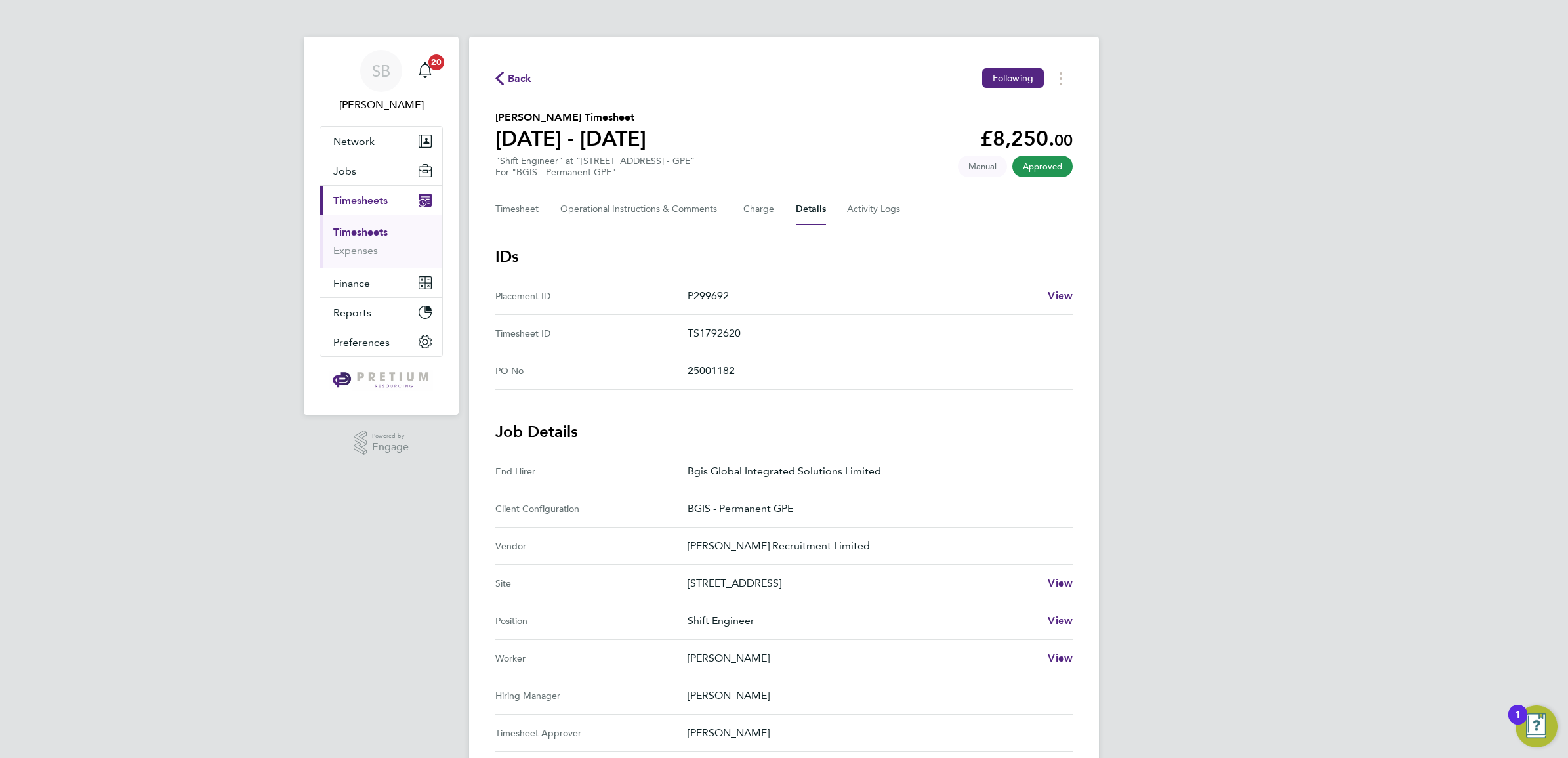
drag, startPoint x: 808, startPoint y: 220, endPoint x: 893, endPoint y: 211, distance: 85.5
click at [810, 220] on button "Details" at bounding box center [811, 209] width 30 height 31
click at [873, 210] on Logs-tab "Activity Logs" at bounding box center [874, 209] width 55 height 31
